Goal: Task Accomplishment & Management: Manage account settings

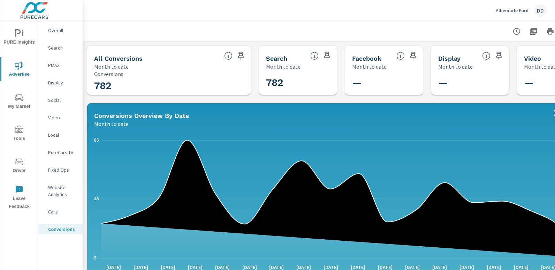
scroll to position [144, 0]
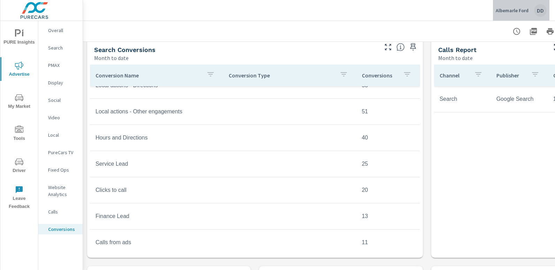
click at [532, 16] on div "Albemarle Ford DD" at bounding box center [521, 10] width 51 height 13
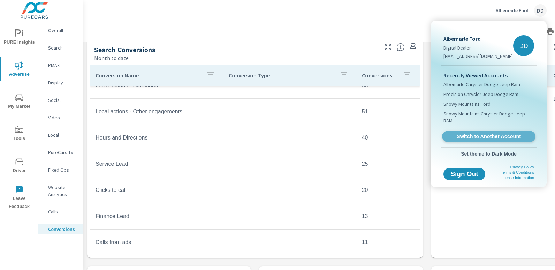
click at [476, 133] on span "Switch to Another Account" at bounding box center [488, 136] width 85 height 7
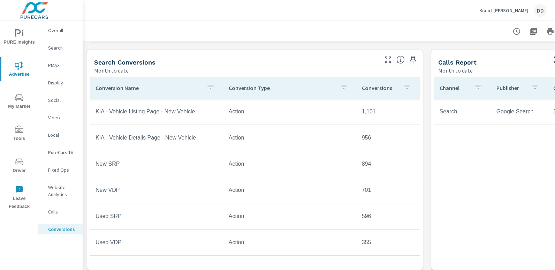
scroll to position [283, 0]
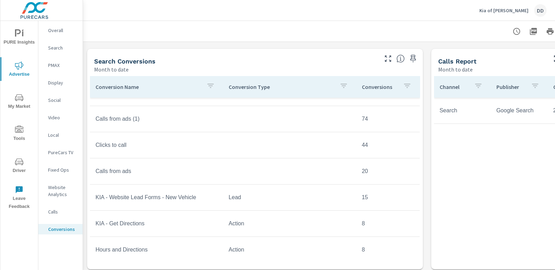
scroll to position [256, 0]
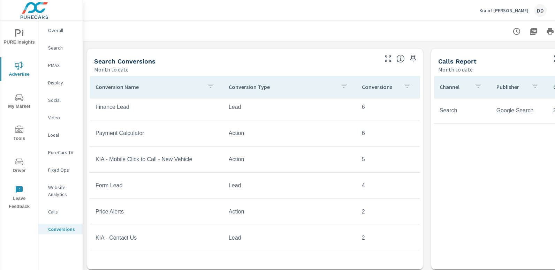
scroll to position [470, 0]
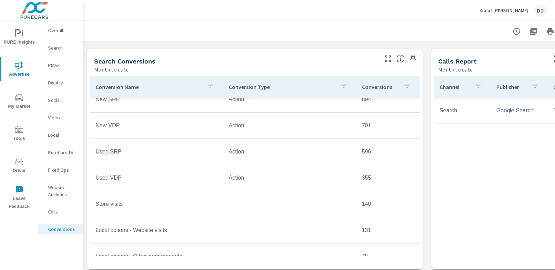
scroll to position [37, 0]
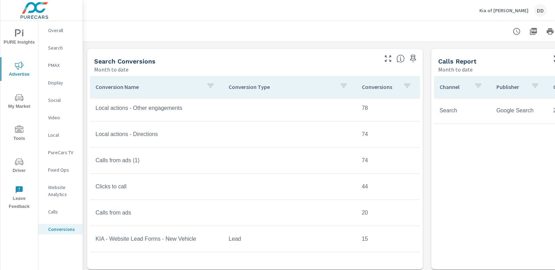
scroll to position [234, 0]
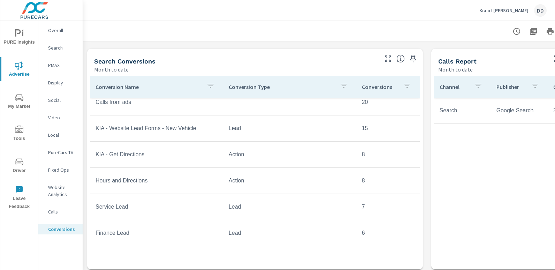
scroll to position [324, 0]
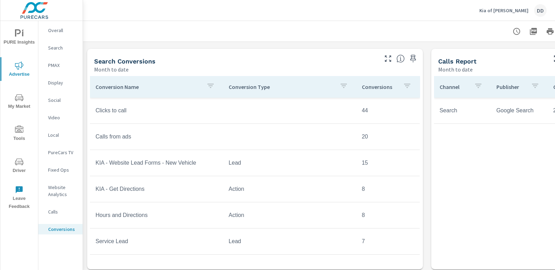
scroll to position [284, 0]
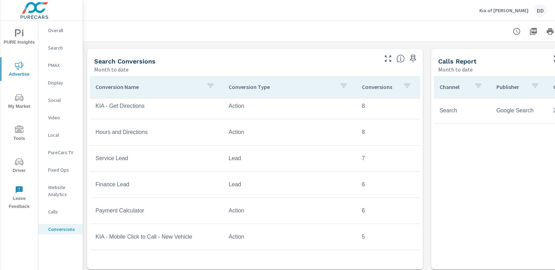
scroll to position [372, 0]
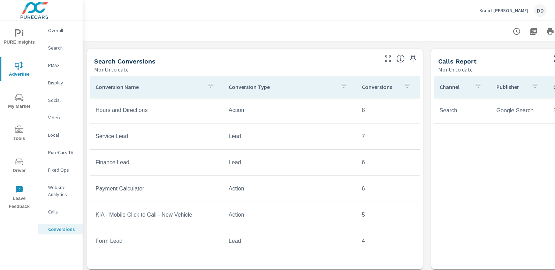
scroll to position [396, 0]
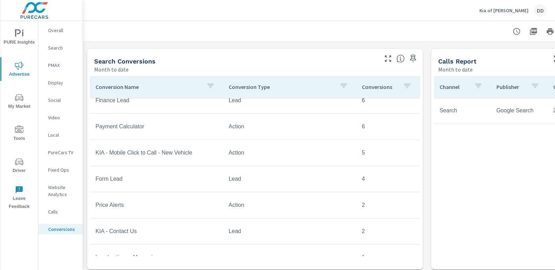
scroll to position [470, 0]
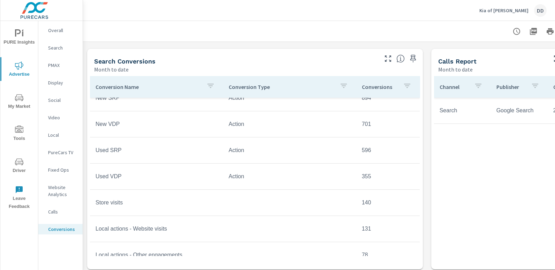
scroll to position [42, 0]
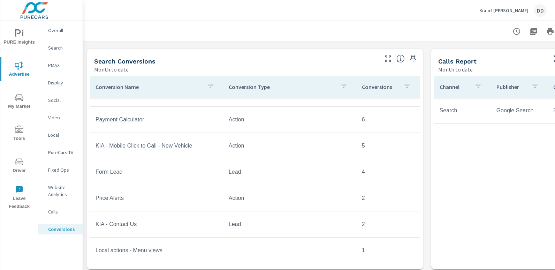
scroll to position [470, 0]
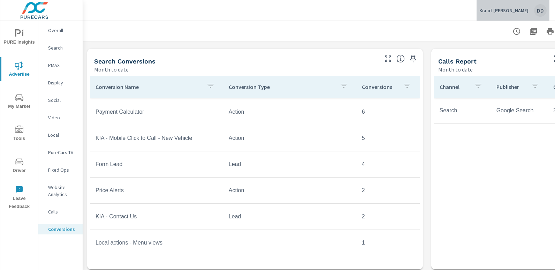
click at [539, 11] on div "DD" at bounding box center [540, 10] width 13 height 13
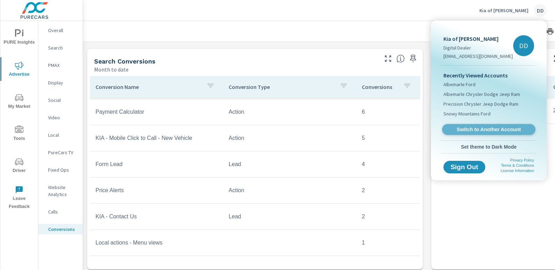
click at [499, 128] on span "Switch to Another Account" at bounding box center [488, 129] width 85 height 7
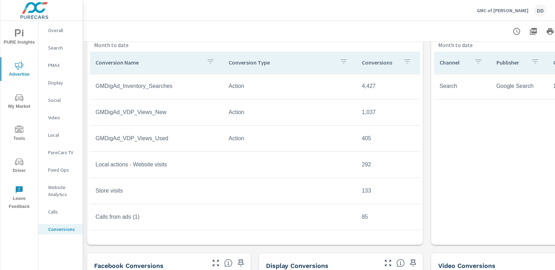
scroll to position [306, 0]
